Goal: Find specific page/section

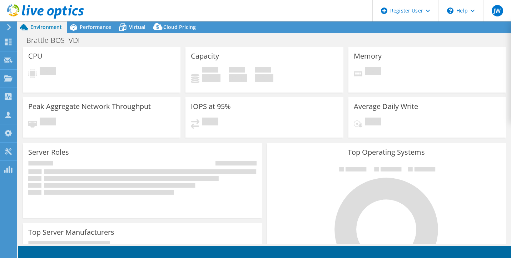
select select "USD"
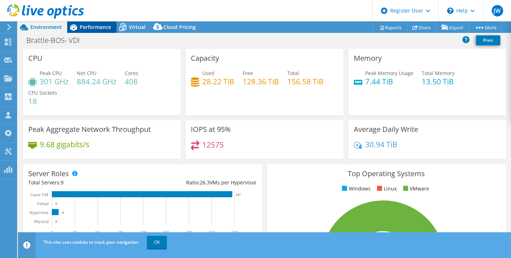
click at [102, 25] on span "Performance" at bounding box center [95, 27] width 31 height 7
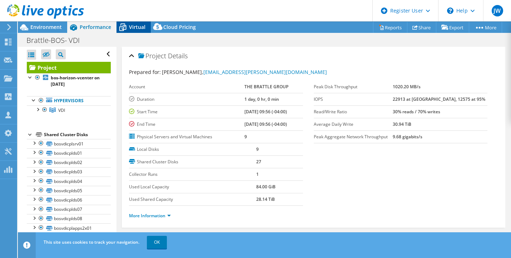
click at [128, 26] on icon at bounding box center [123, 27] width 13 height 13
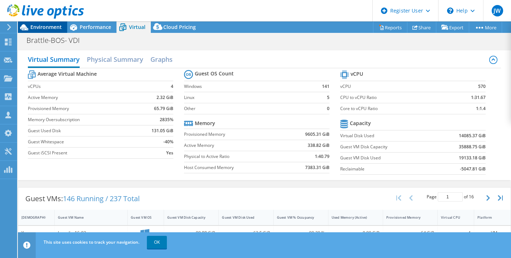
click at [48, 32] on div "Environment" at bounding box center [42, 26] width 49 height 11
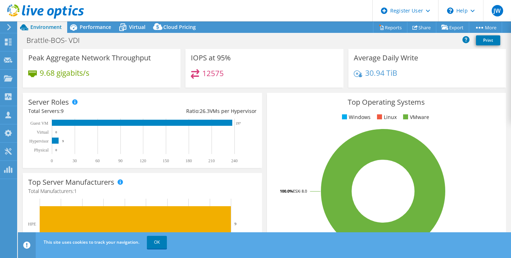
scroll to position [36, 0]
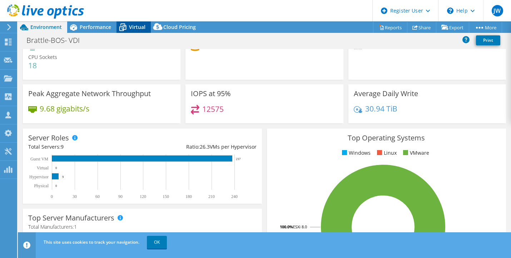
click at [130, 25] on span "Virtual" at bounding box center [137, 27] width 16 height 7
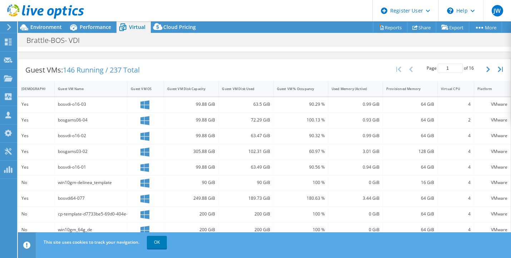
scroll to position [78, 0]
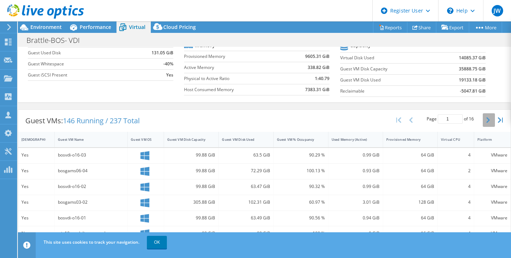
click at [485, 123] on button "button" at bounding box center [489, 120] width 12 height 14
type input "2"
click at [41, 30] on div "Environment" at bounding box center [42, 26] width 49 height 11
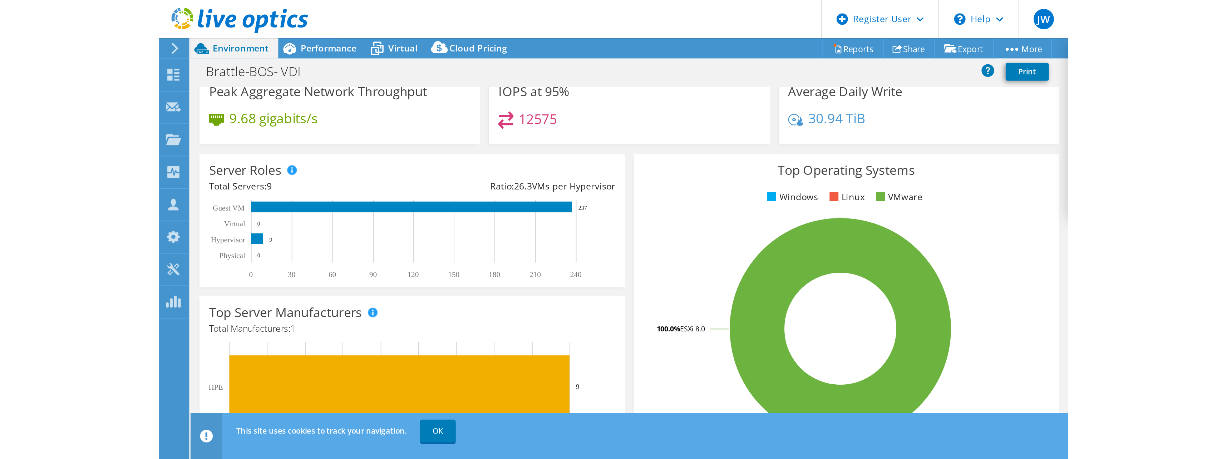
scroll to position [0, 0]
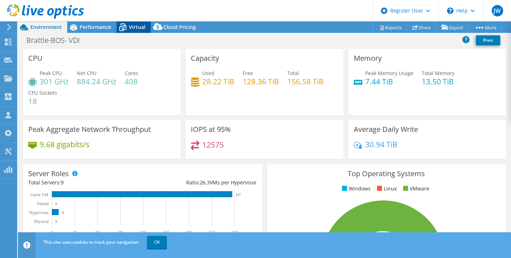
click at [125, 27] on icon at bounding box center [123, 27] width 13 height 13
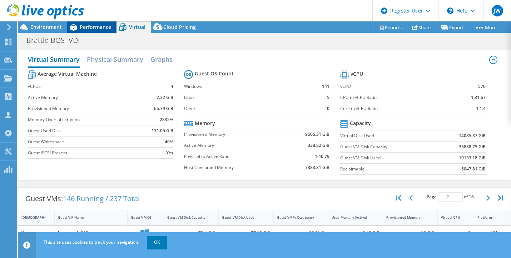
click at [95, 30] on span "Performance" at bounding box center [95, 27] width 31 height 7
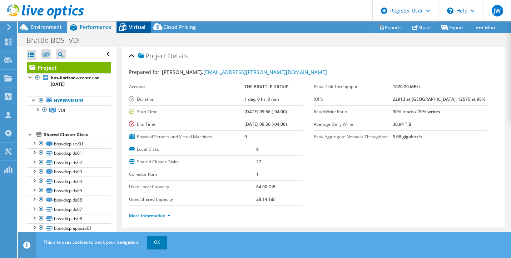
click at [124, 27] on icon at bounding box center [123, 27] width 13 height 13
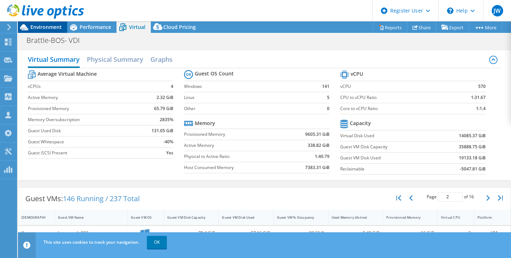
click at [48, 31] on div "Environment" at bounding box center [42, 26] width 49 height 11
